Goal: Information Seeking & Learning: Learn about a topic

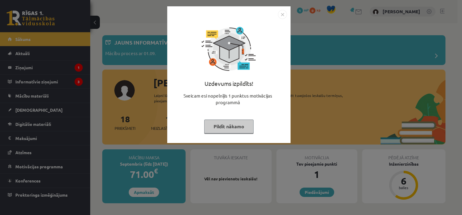
click at [242, 128] on button "Pildīt nākamo" at bounding box center [228, 126] width 49 height 14
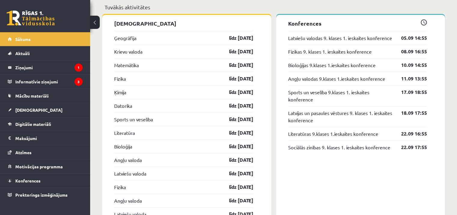
scroll to position [631, 0]
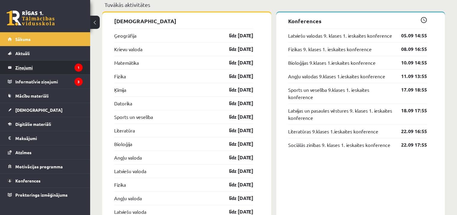
click at [31, 67] on legend "Ziņojumi 1" at bounding box center [48, 67] width 67 height 14
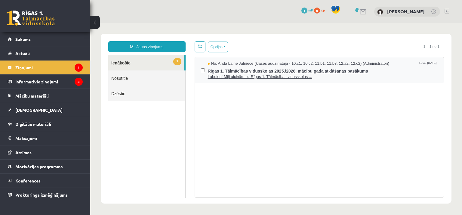
click at [322, 72] on span "Rīgas 1. Tālmācības vidusskolas 2025./2026. mācību gada atklāšanas pasākums" at bounding box center [323, 70] width 230 height 8
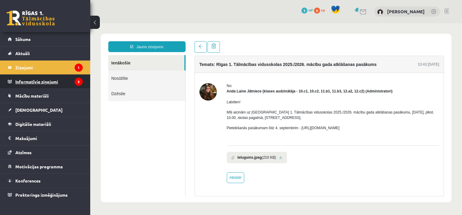
click at [55, 82] on legend "Informatīvie ziņojumi 3" at bounding box center [48, 82] width 67 height 14
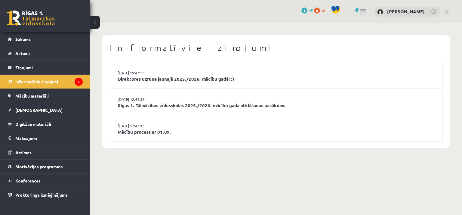
click at [175, 129] on link "Mācību process ar 01.09." at bounding box center [275, 131] width 317 height 7
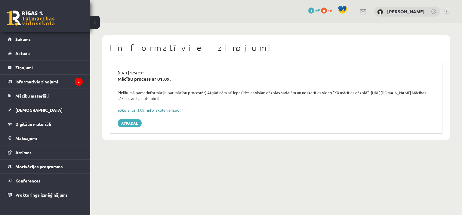
click at [163, 109] on link "eSkola_uz_1.09._info_skolēniem.pdf" at bounding box center [148, 109] width 63 height 5
click at [38, 39] on link "Sākums" at bounding box center [45, 39] width 75 height 14
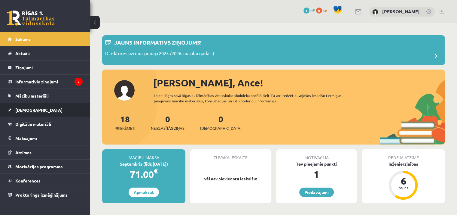
click at [20, 106] on link "[DEMOGRAPHIC_DATA]" at bounding box center [45, 110] width 75 height 14
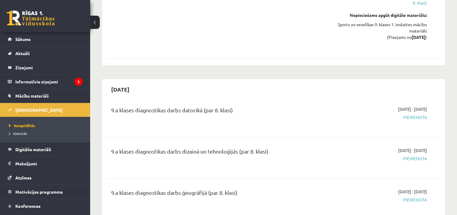
scroll to position [1743, 0]
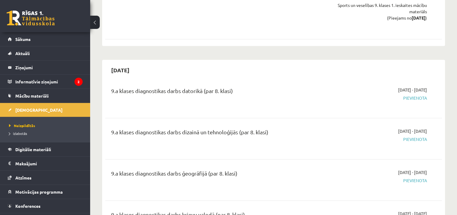
drag, startPoint x: 245, startPoint y: 82, endPoint x: 105, endPoint y: 85, distance: 139.7
click at [105, 85] on div "9.a klases diagnostikas darbs datorikā (par 8. klasi) 2025-10-01 - 2025-10-15 P…" at bounding box center [273, 98] width 337 height 34
click at [272, 81] on div "9.a klases diagnostikas darbs datorikā (par 8. klasi) 2025-10-01 - 2025-10-15 P…" at bounding box center [273, 98] width 337 height 34
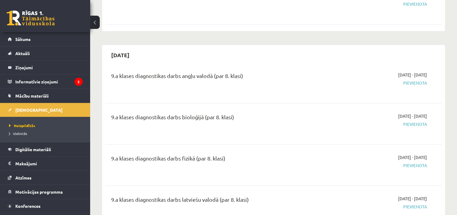
scroll to position [511, 0]
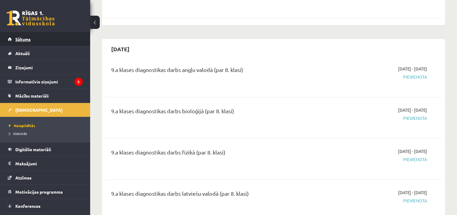
click at [29, 39] on span "Sākums" at bounding box center [22, 38] width 15 height 5
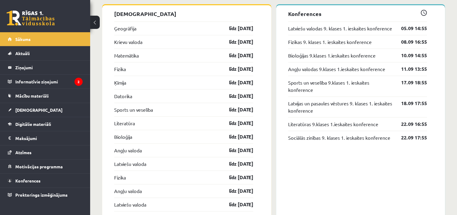
scroll to position [631, 0]
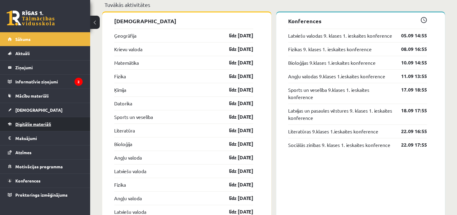
click at [28, 122] on span "Digitālie materiāli" at bounding box center [33, 123] width 36 height 5
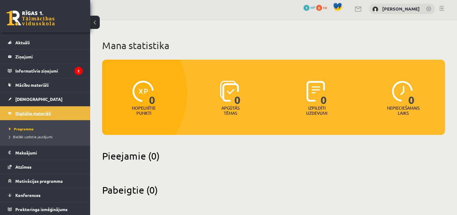
scroll to position [11, 0]
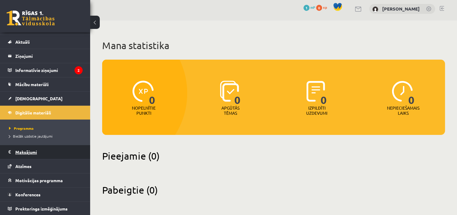
click at [26, 152] on legend "Maksājumi 0" at bounding box center [48, 152] width 67 height 14
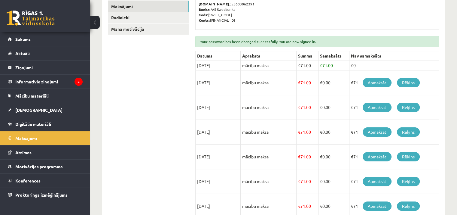
scroll to position [120, 0]
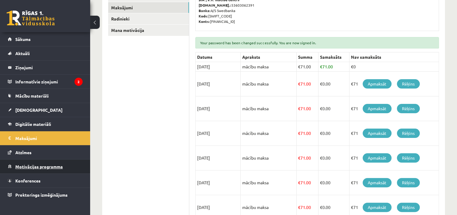
click at [26, 164] on span "Motivācijas programma" at bounding box center [38, 165] width 47 height 5
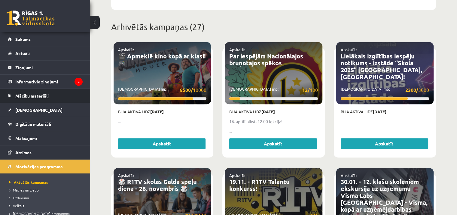
scroll to position [210, 0]
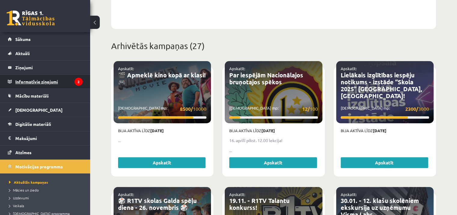
click at [46, 85] on legend "Informatīvie ziņojumi 2" at bounding box center [48, 82] width 67 height 14
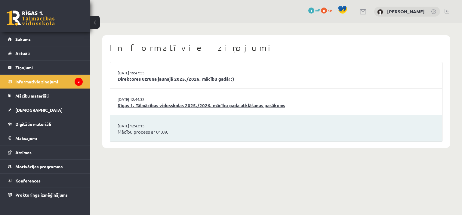
click at [157, 105] on link "Rīgas 1. Tālmācības vidusskolas 2025./2026. mācību gada atklāšanas pasākums" at bounding box center [275, 105] width 317 height 7
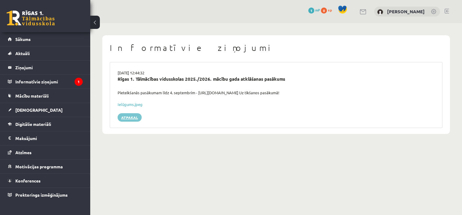
click at [130, 118] on link "Atpakaļ" at bounding box center [129, 117] width 24 height 8
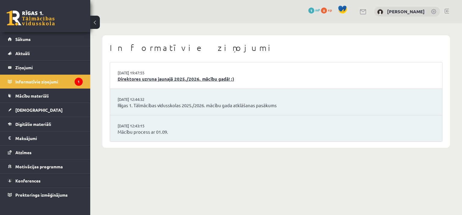
click at [167, 78] on link "Direktores uzruna jaunajā 2025./2026. mācību gadā! :)" at bounding box center [275, 78] width 317 height 7
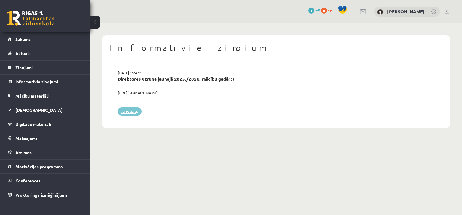
click at [135, 111] on link "Atpakaļ" at bounding box center [129, 111] width 24 height 8
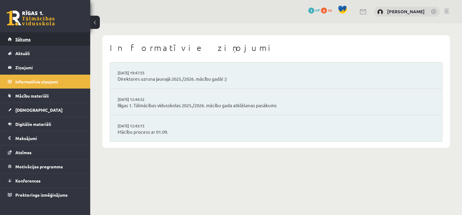
click at [29, 41] on span "Sākums" at bounding box center [22, 38] width 15 height 5
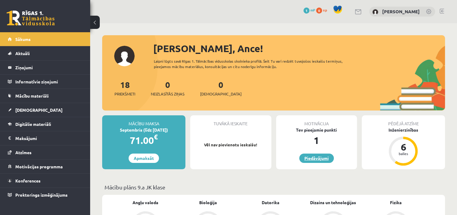
click at [315, 158] on link "Piedāvājumi" at bounding box center [316, 157] width 35 height 9
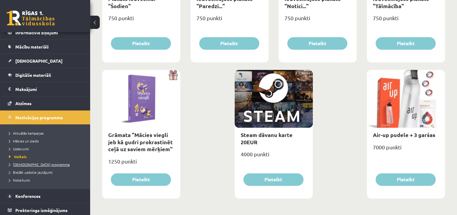
scroll to position [50, 0]
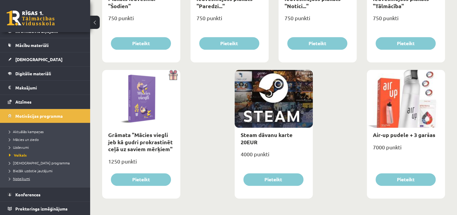
click at [23, 178] on span "Noteikumi" at bounding box center [19, 178] width 21 height 5
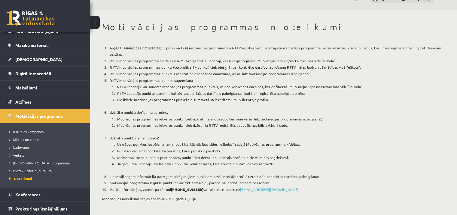
scroll to position [16, 0]
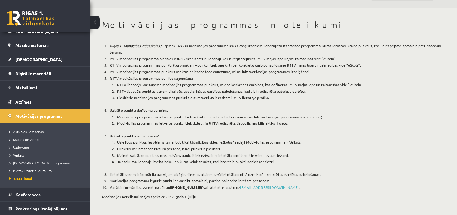
click at [39, 170] on span "Biežāk uzdotie jautājumi" at bounding box center [31, 170] width 44 height 5
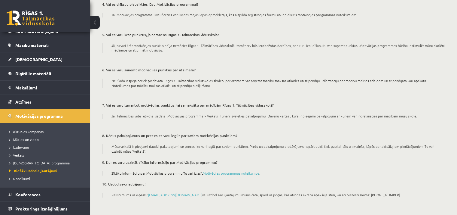
scroll to position [144, 0]
click at [233, 172] on link "Motivācijas programmas noteikumos" at bounding box center [231, 172] width 56 height 5
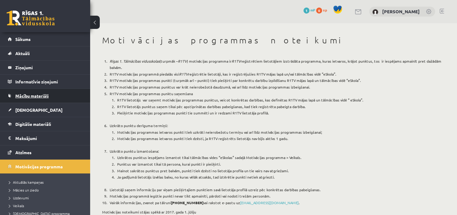
click at [39, 94] on span "Mācību materiāli" at bounding box center [31, 95] width 33 height 5
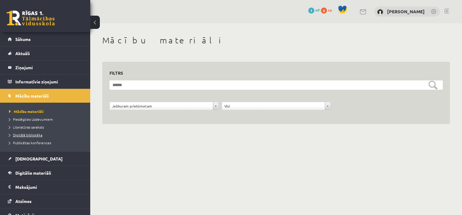
click at [35, 135] on span "Digitālā bibliotēka" at bounding box center [25, 134] width 33 height 5
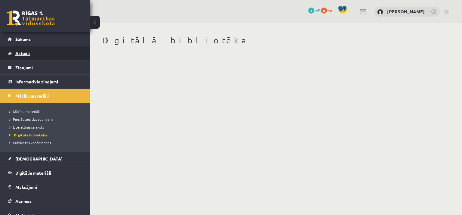
click at [24, 53] on span "Aktuāli" at bounding box center [22, 52] width 14 height 5
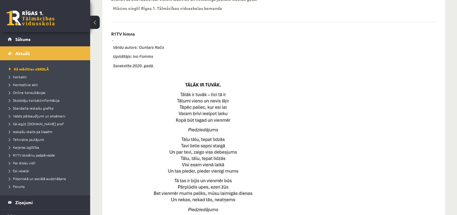
scroll to position [110, 0]
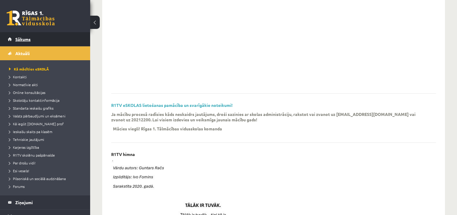
click at [22, 41] on link "Sākums" at bounding box center [45, 39] width 75 height 14
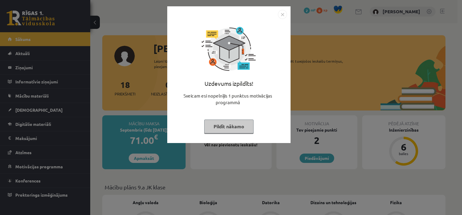
click at [237, 123] on button "Pildīt nākamo" at bounding box center [228, 126] width 49 height 14
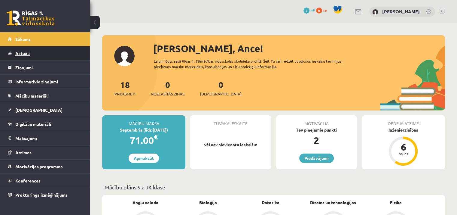
click at [25, 53] on span "Aktuāli" at bounding box center [22, 52] width 14 height 5
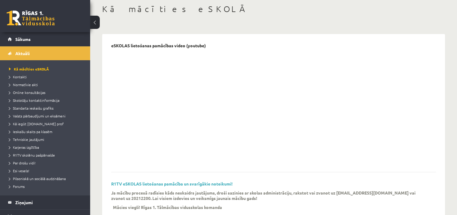
scroll to position [20, 0]
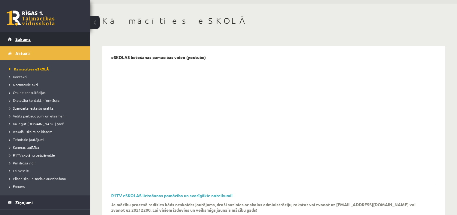
click at [20, 37] on span "Sākums" at bounding box center [22, 38] width 15 height 5
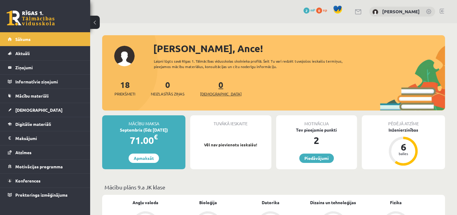
click at [208, 92] on span "[DEMOGRAPHIC_DATA]" at bounding box center [220, 94] width 41 height 6
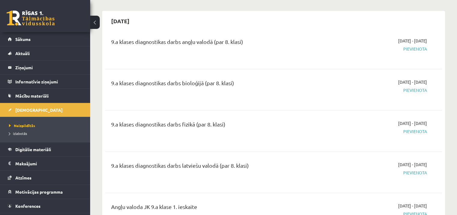
scroll to position [541, 0]
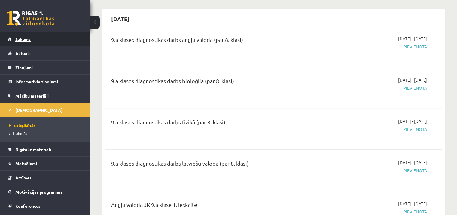
click at [22, 41] on link "Sākums" at bounding box center [45, 39] width 75 height 14
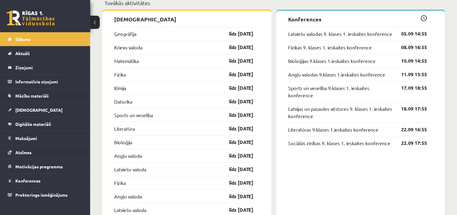
scroll to position [601, 0]
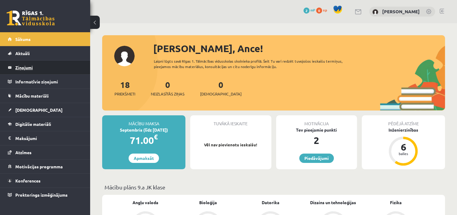
click at [25, 68] on legend "Ziņojumi 0" at bounding box center [48, 67] width 67 height 14
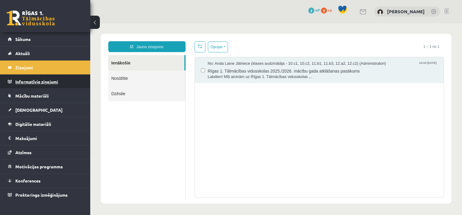
click at [48, 82] on legend "Informatīvie ziņojumi 0" at bounding box center [48, 82] width 67 height 14
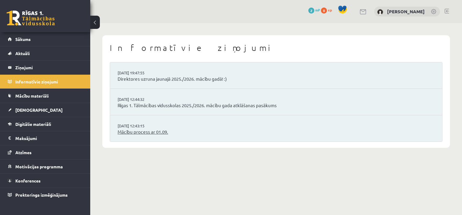
click at [164, 132] on link "Mācību process ar 01.09." at bounding box center [275, 131] width 317 height 7
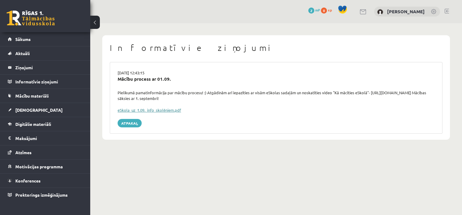
click at [152, 109] on link "eSkola_uz_1.09._info_skolēniem.pdf" at bounding box center [148, 109] width 63 height 5
click at [23, 39] on span "Sākums" at bounding box center [22, 38] width 15 height 5
